Goal: Check status

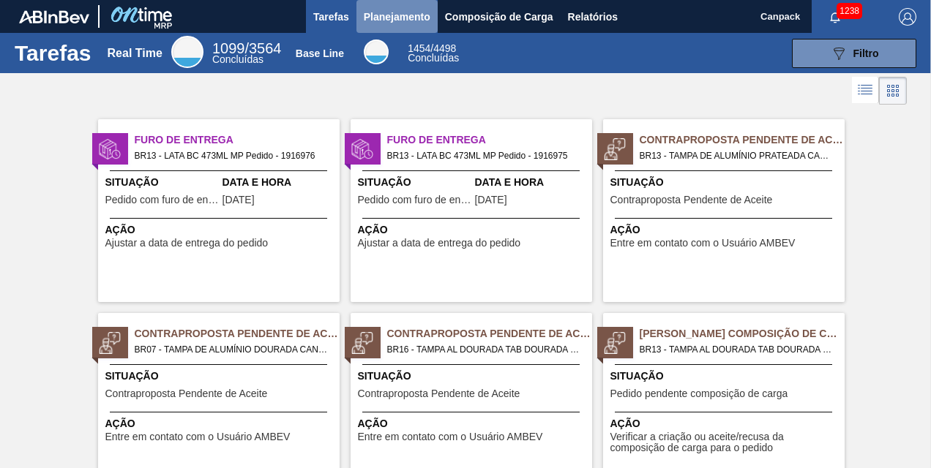
click at [414, 23] on span "Planejamento" at bounding box center [397, 17] width 67 height 18
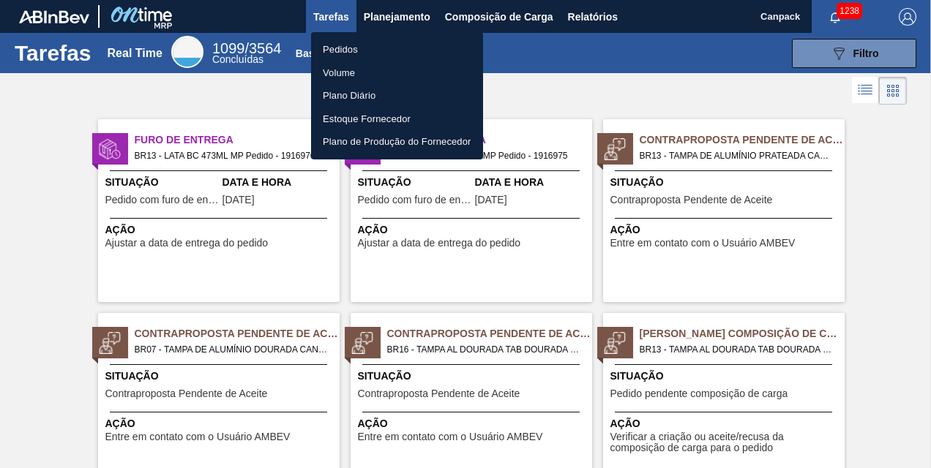
click at [350, 55] on li "Pedidos" at bounding box center [397, 49] width 172 height 23
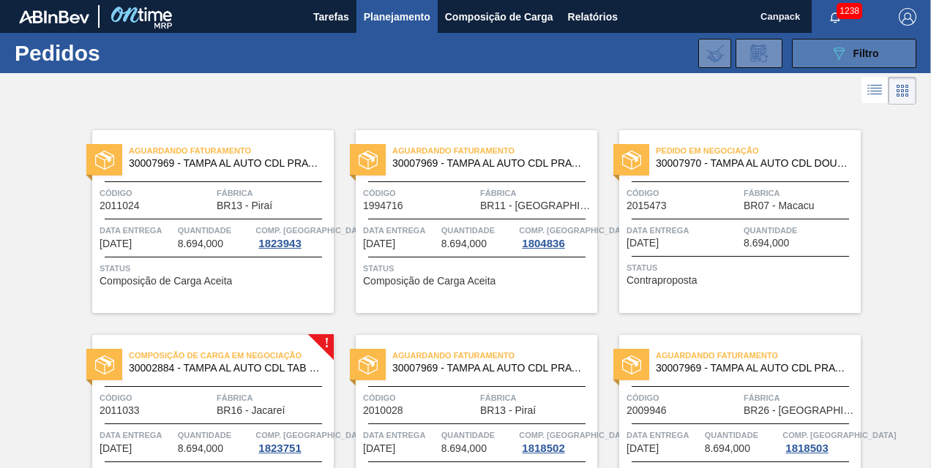
click at [875, 57] on span "Filtro" at bounding box center [866, 54] width 26 height 12
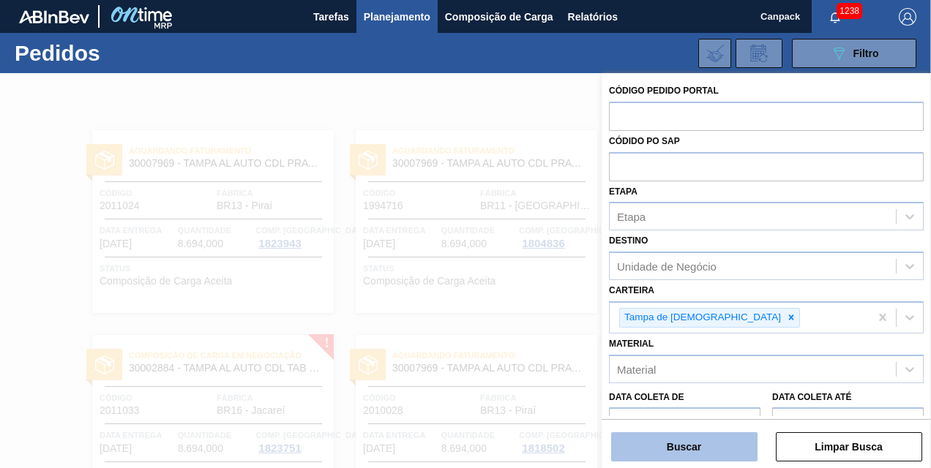
click at [678, 450] on button "Buscar" at bounding box center [684, 447] width 146 height 29
